Goal: Download file/media

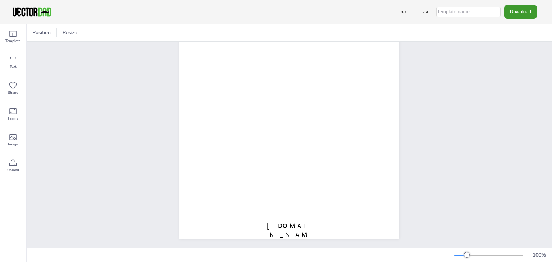
scroll to position [105, 0]
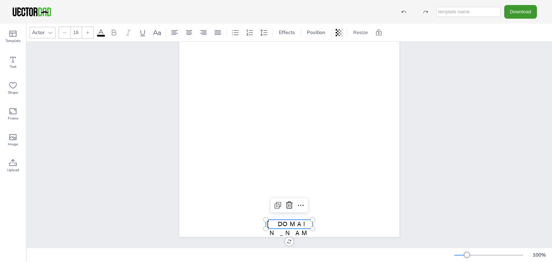
click at [289, 220] on span "[DOMAIN_NAME]" at bounding box center [289, 233] width 45 height 26
click at [305, 220] on span "[DOMAIN_NAME]" at bounding box center [289, 233] width 45 height 26
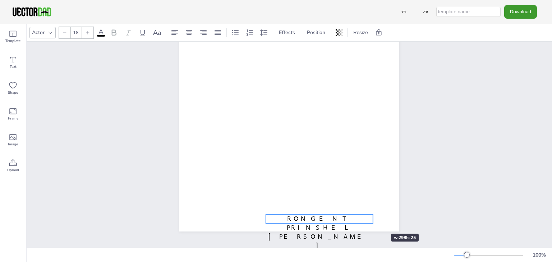
drag, startPoint x: 309, startPoint y: 228, endPoint x: 370, endPoint y: 221, distance: 60.7
click at [311, 218] on span "RONGENT PRINSHEL [PERSON_NAME]" at bounding box center [320, 232] width 102 height 35
click at [272, 215] on span "RONGENT PRINSHEL [PERSON_NAME]" at bounding box center [320, 232] width 102 height 35
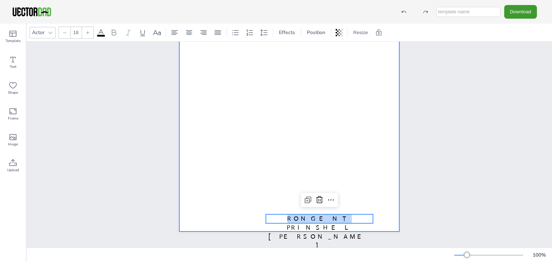
click at [272, 210] on div at bounding box center [289, 90] width 220 height 284
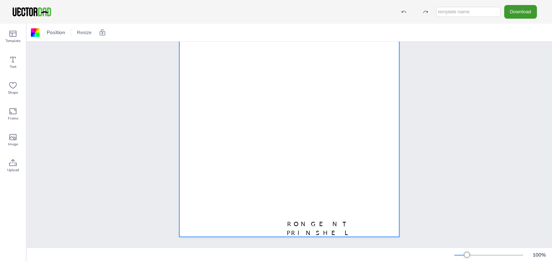
click at [302, 214] on div at bounding box center [289, 95] width 220 height 284
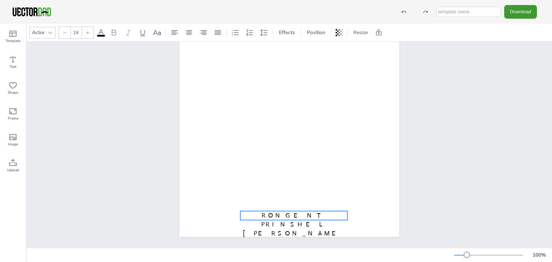
drag, startPoint x: 278, startPoint y: 215, endPoint x: 253, endPoint y: 206, distance: 26.9
click at [253, 211] on p "RONGENT PRINSHEL [PERSON_NAME]" at bounding box center [294, 229] width 107 height 36
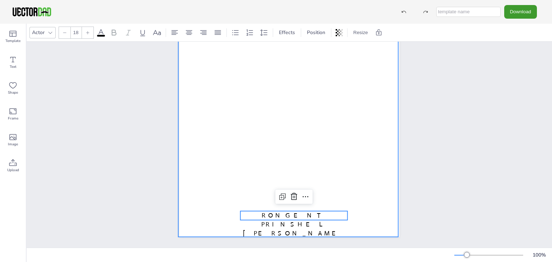
click at [361, 213] on div at bounding box center [289, 95] width 220 height 284
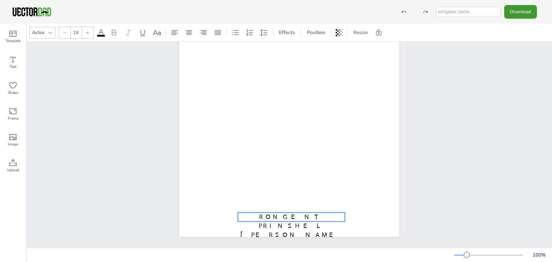
click at [297, 213] on p "RONGENT PRINSHEL [PERSON_NAME]" at bounding box center [291, 231] width 107 height 36
click at [453, 191] on div "RONGENT PRINSHEL [PERSON_NAME] MULTIPLICATION CHART 1-50" at bounding box center [290, 95] width 526 height 306
click at [267, 213] on span "RONGENT PRINSHEL [PERSON_NAME]" at bounding box center [295, 230] width 102 height 35
click at [442, 154] on div "RONGENT PRINSHEL [PERSON_NAME] MULTIPLICATION CHART 1-50" at bounding box center [290, 95] width 526 height 306
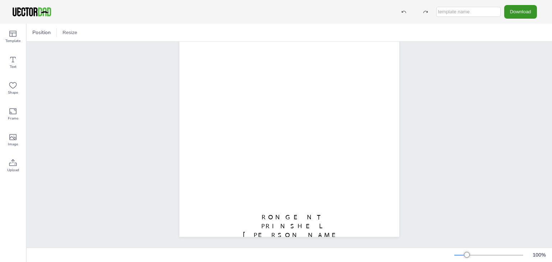
click at [518, 11] on button "Download" at bounding box center [520, 11] width 33 height 13
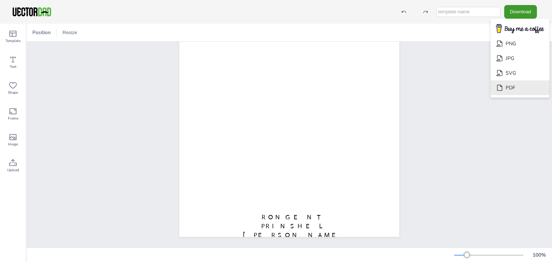
click at [511, 89] on li "PDF" at bounding box center [520, 88] width 59 height 15
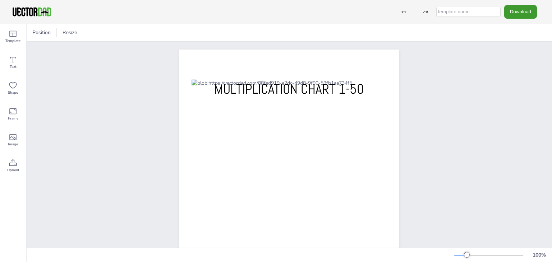
scroll to position [0, 0]
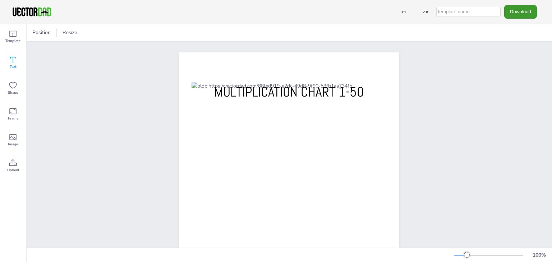
click at [16, 64] on span "Text" at bounding box center [13, 67] width 7 height 6
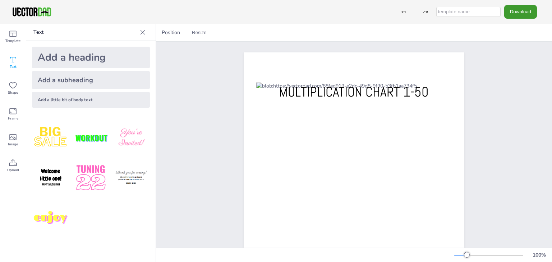
click at [60, 58] on div "Add a heading" at bounding box center [91, 58] width 118 height 22
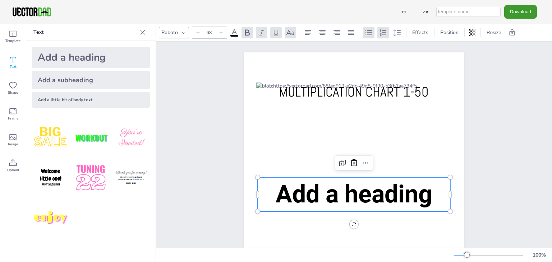
click at [152, 95] on div "Add a heading Add a subheading Add a little bit of body text" at bounding box center [90, 77] width 129 height 73
click at [218, 106] on div "RONGENT PRINSHEL [PERSON_NAME] MULTIPLICATION CHART 1-50 Add a heading" at bounding box center [354, 195] width 282 height 306
